Goal: Task Accomplishment & Management: Complete application form

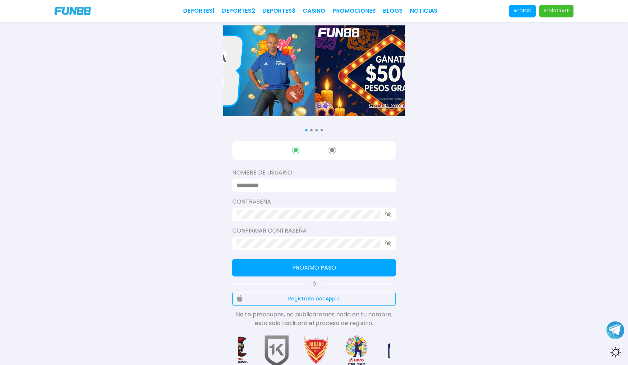
click at [282, 184] on input at bounding box center [311, 185] width 150 height 9
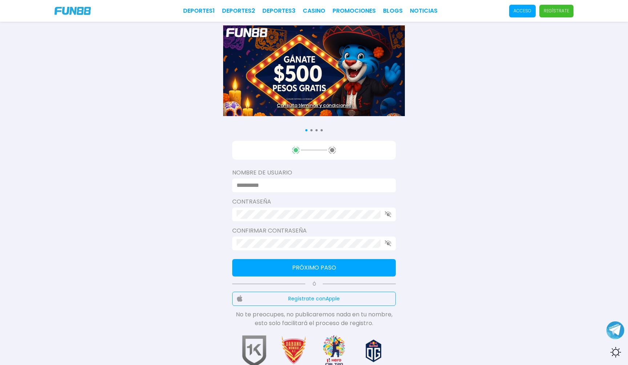
click at [270, 187] on input at bounding box center [311, 185] width 150 height 9
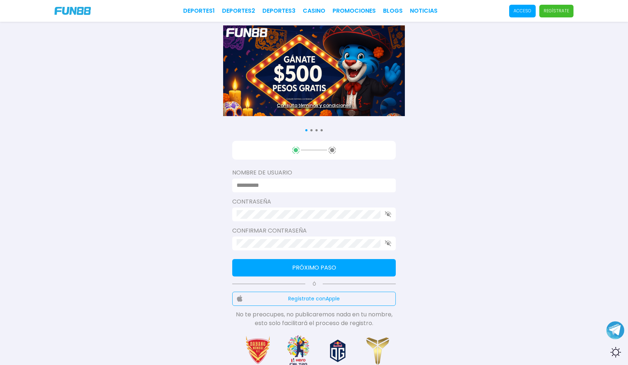
click at [269, 186] on input at bounding box center [311, 185] width 150 height 9
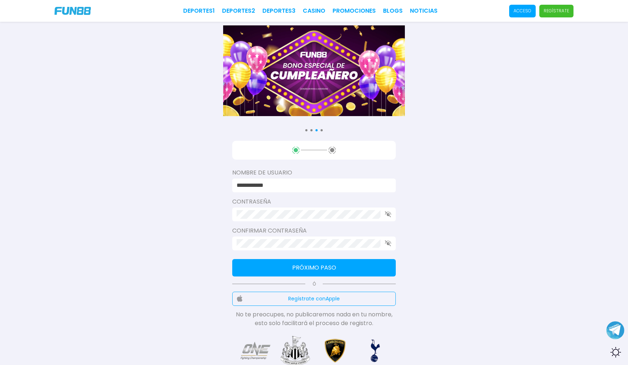
type input "**********"
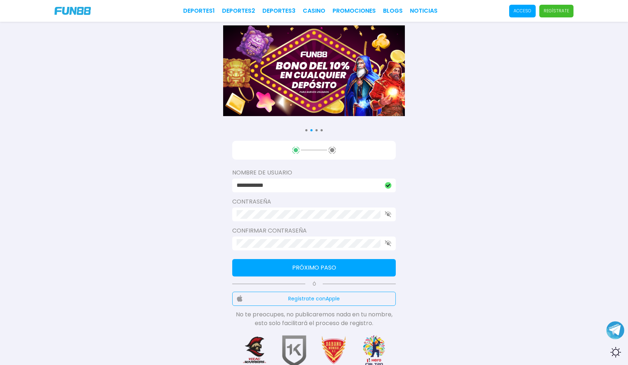
click at [357, 271] on button "Próximo paso" at bounding box center [313, 267] width 163 height 17
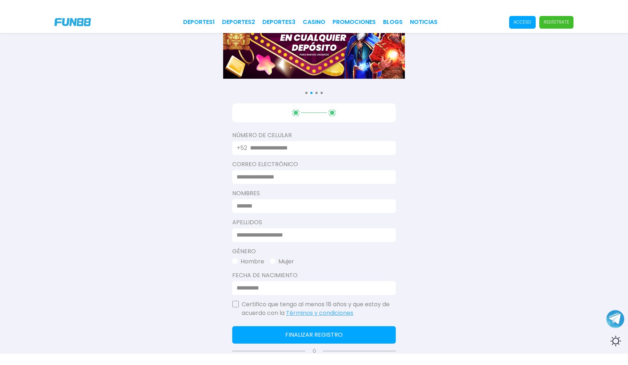
scroll to position [73, 0]
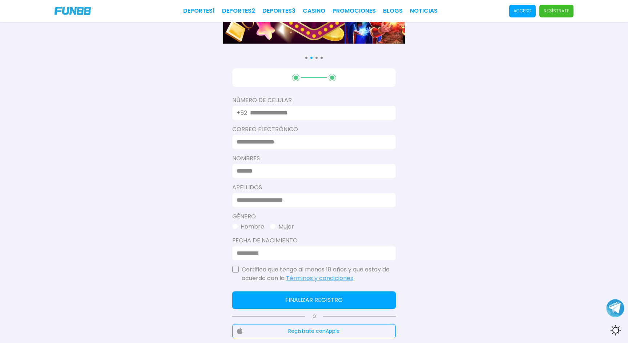
click at [304, 115] on input "text" at bounding box center [318, 113] width 137 height 9
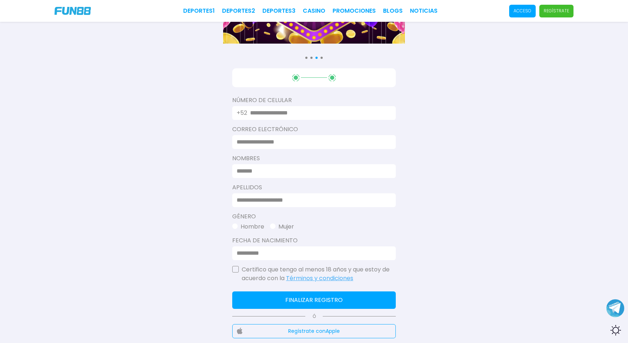
click at [285, 115] on input "text" at bounding box center [318, 113] width 137 height 9
paste input "text"
click at [300, 114] on input "text" at bounding box center [318, 113] width 137 height 9
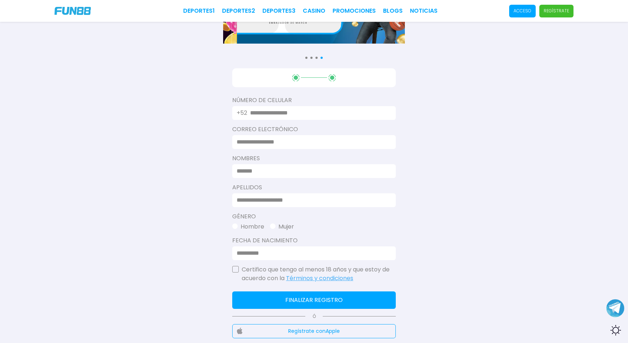
paste input "text"
click at [299, 112] on div "+52" at bounding box center [313, 113] width 163 height 14
click at [299, 112] on input "text" at bounding box center [318, 113] width 137 height 9
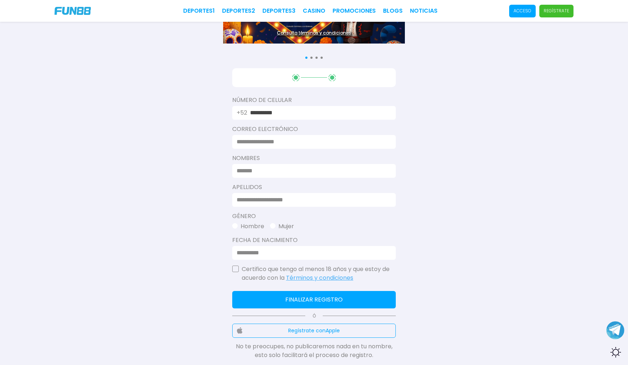
type input "**********"
type input "*"
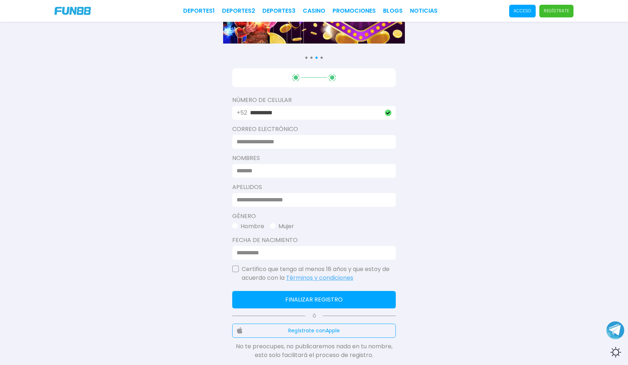
scroll to position [0, 0]
